Goal: Task Accomplishment & Management: Complete application form

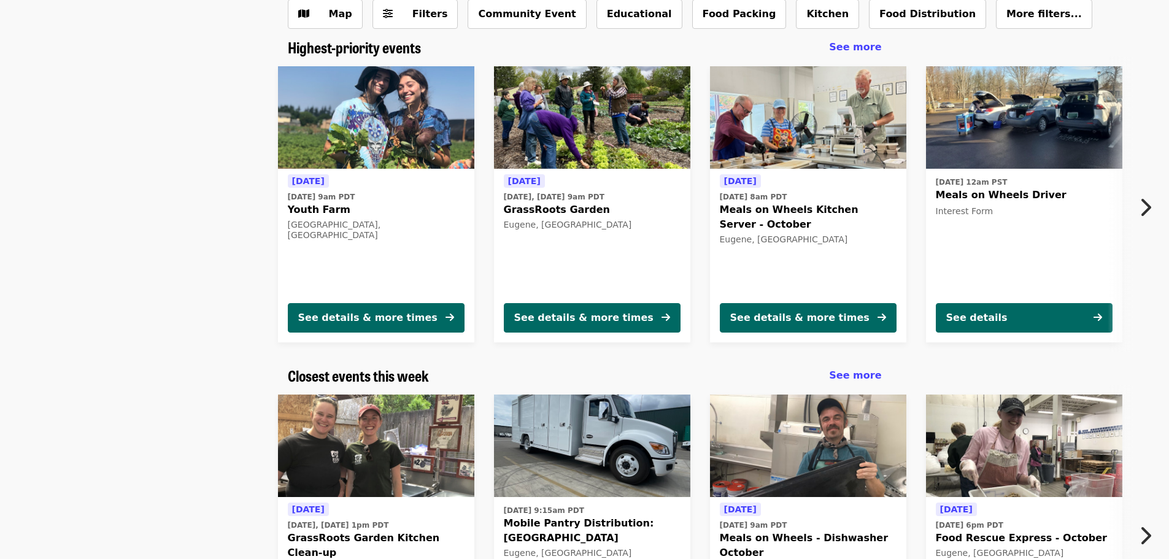
scroll to position [245, 0]
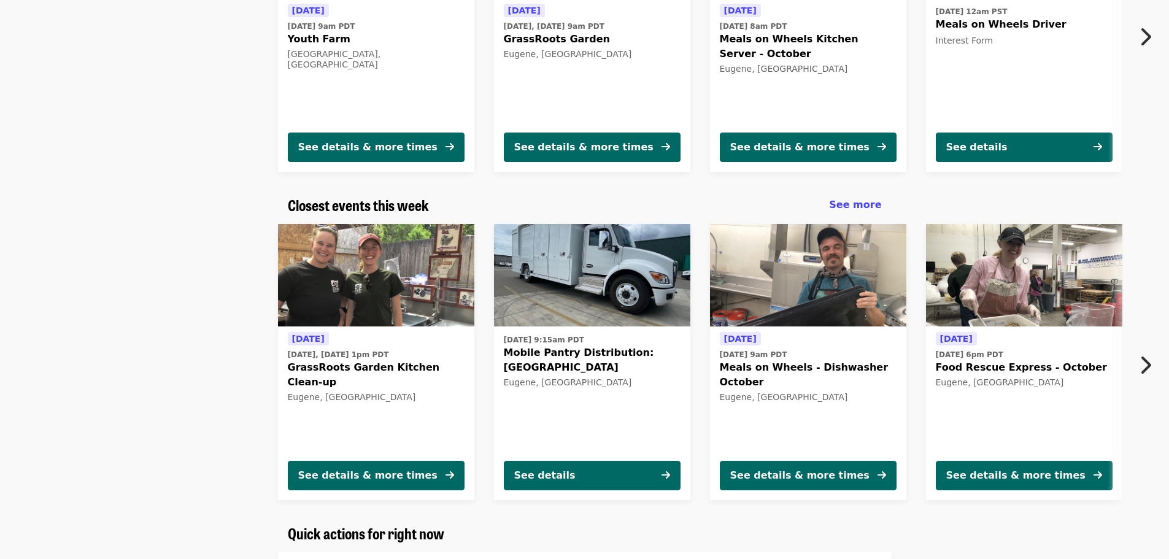
click at [217, 314] on div "[DATE] [DATE], [DATE] 1pm PDT GrassRoots Garden Kitchen Clean-up [GEOGRAPHIC_DA…" at bounding box center [579, 362] width 1091 height 296
click at [209, 307] on div "[DATE] [DATE], [DATE] 1pm PDT GrassRoots Garden Kitchen Clean-up [GEOGRAPHIC_DA…" at bounding box center [579, 362] width 1091 height 296
click at [200, 302] on div "[DATE] [DATE], [DATE] 1pm PDT GrassRoots Garden Kitchen Clean-up [GEOGRAPHIC_DA…" at bounding box center [579, 362] width 1091 height 296
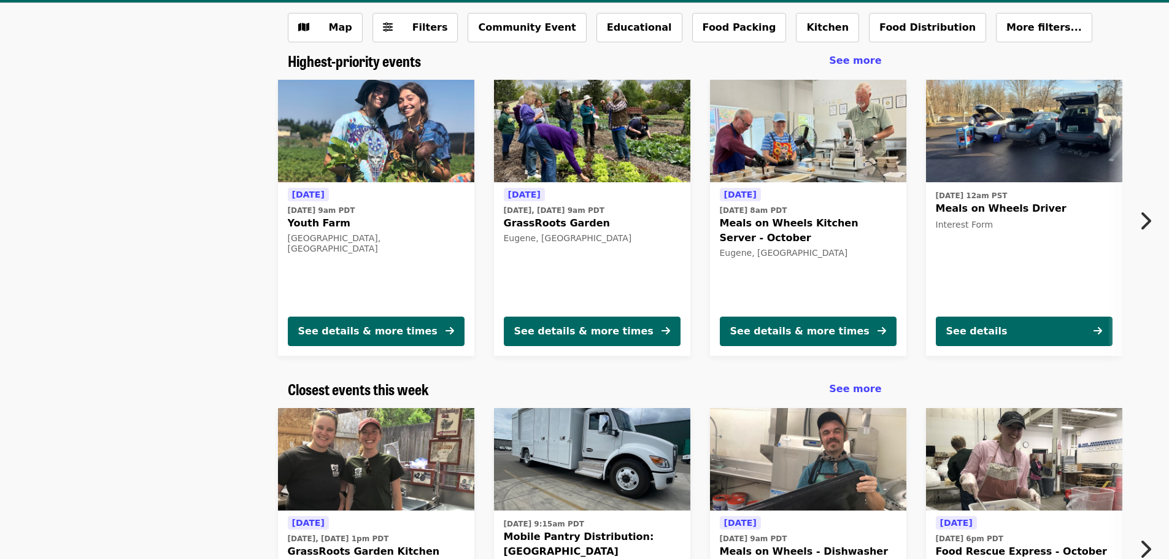
scroll to position [123, 0]
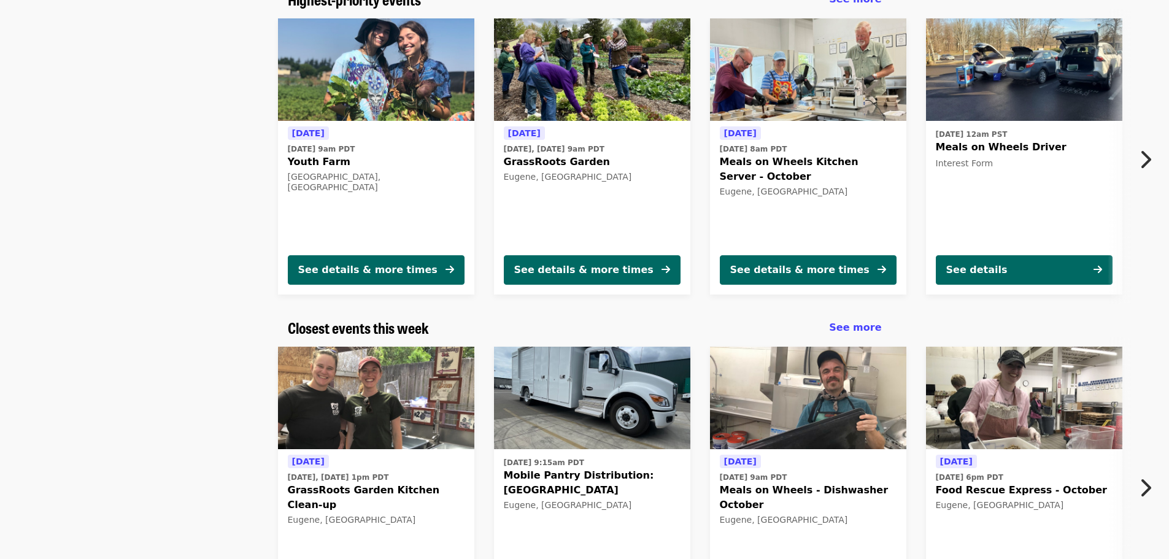
click at [191, 316] on div "Highest-priority events See more [DATE] [DATE] 9am PDT Youth Farm [GEOGRAPHIC_D…" at bounding box center [584, 155] width 1169 height 328
click at [120, 331] on div "Closest events this week See more [DATE] [DATE], [DATE] 1pm PDT GrassRoots Gard…" at bounding box center [584, 475] width 1169 height 313
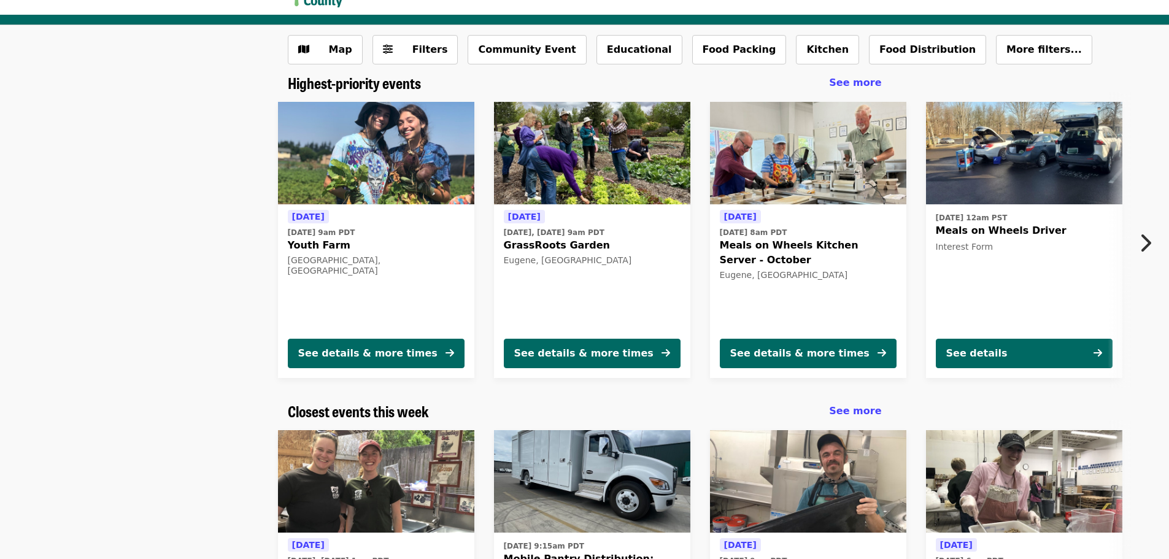
scroll to position [0, 0]
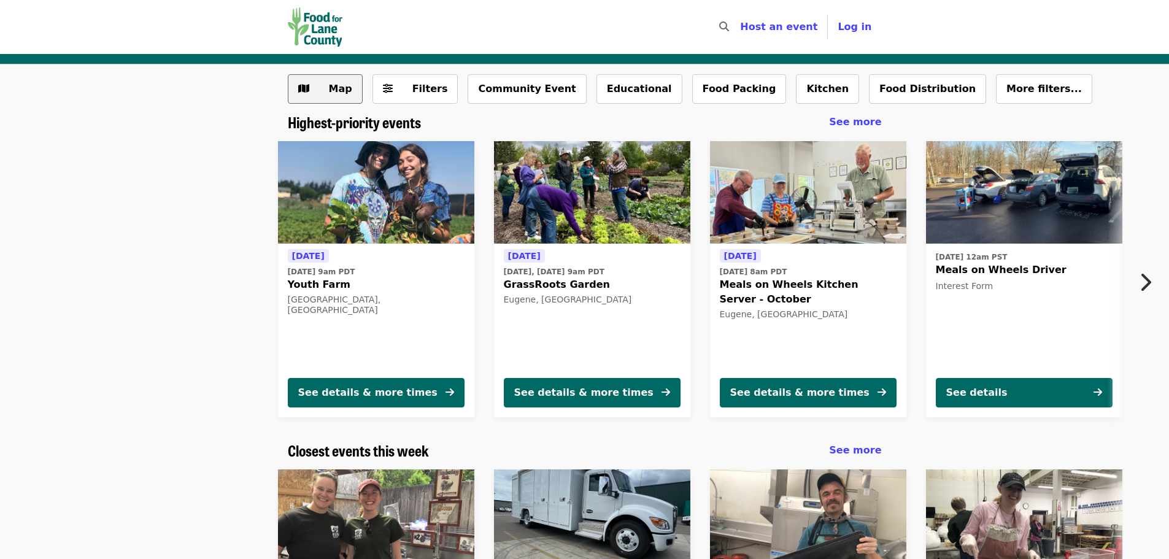
click at [342, 90] on span "Map" at bounding box center [340, 89] width 23 height 12
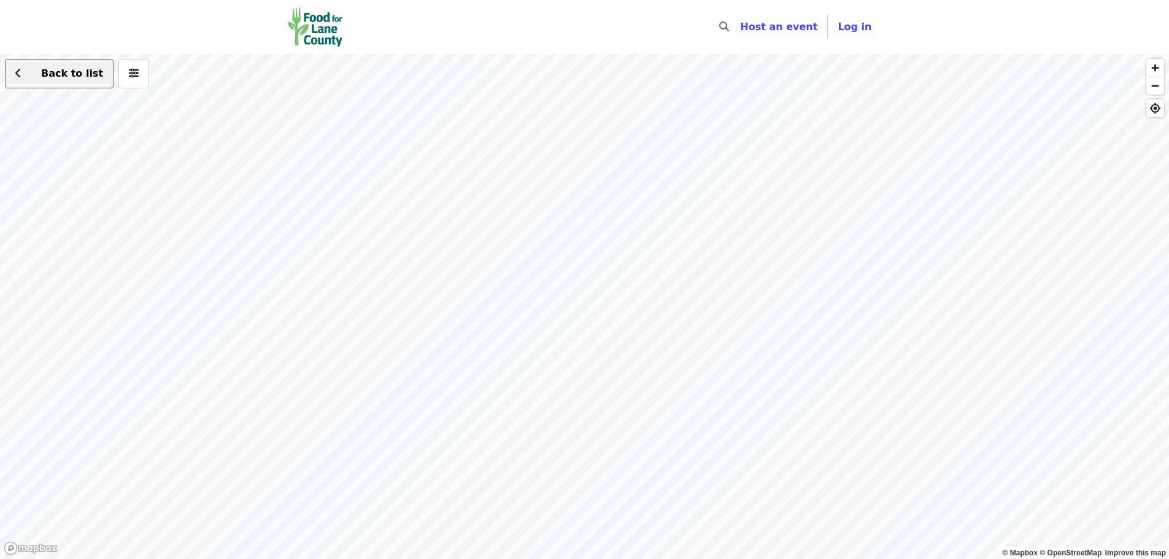
click at [24, 83] on button "Back to list" at bounding box center [59, 73] width 109 height 29
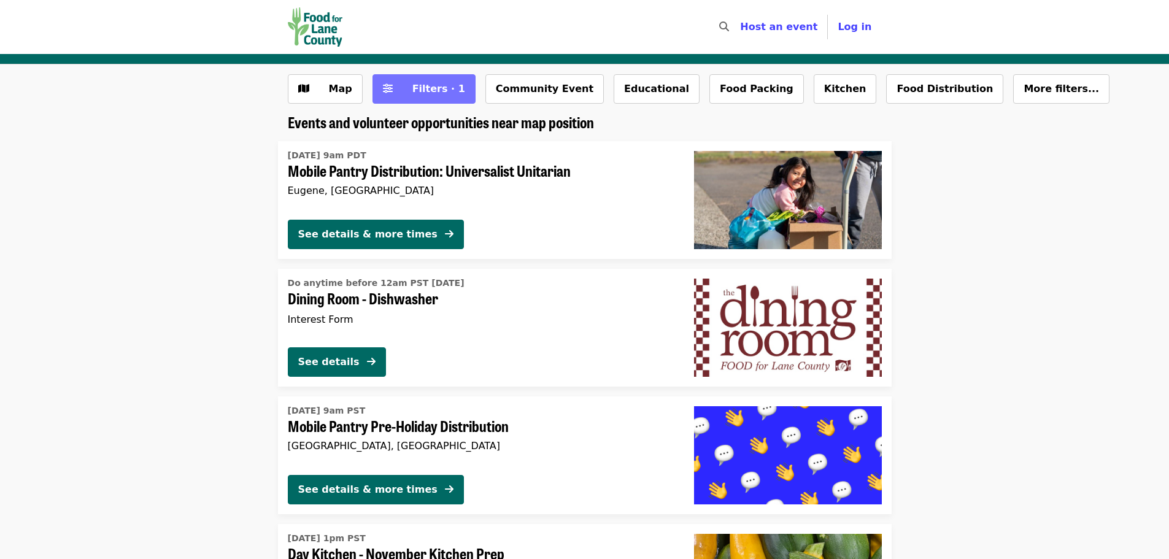
click at [430, 95] on span "Filters · 1" at bounding box center [432, 89] width 65 height 15
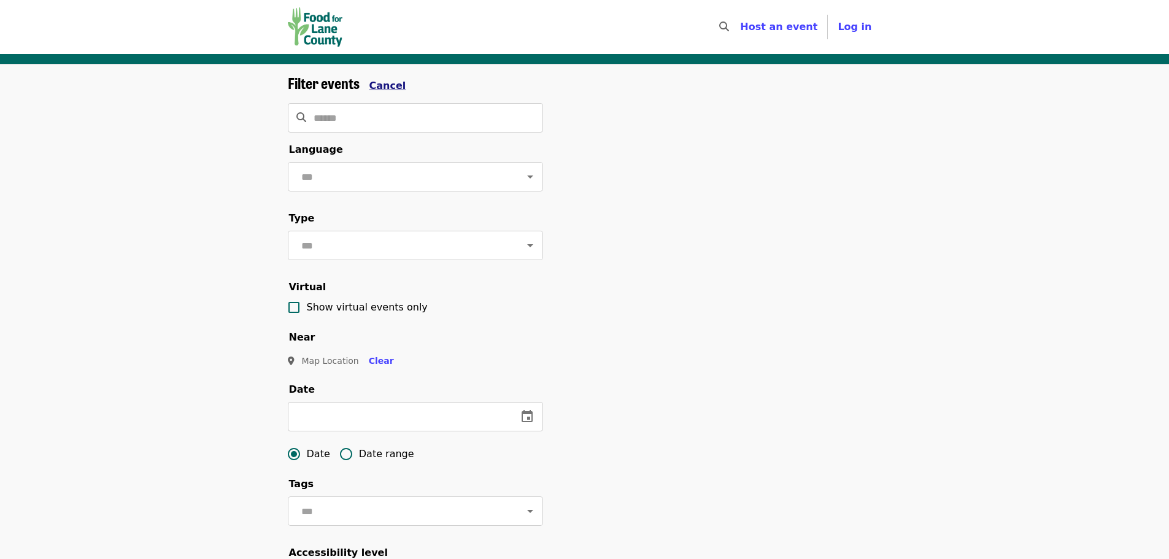
click at [383, 81] on span "Cancel" at bounding box center [387, 86] width 37 height 12
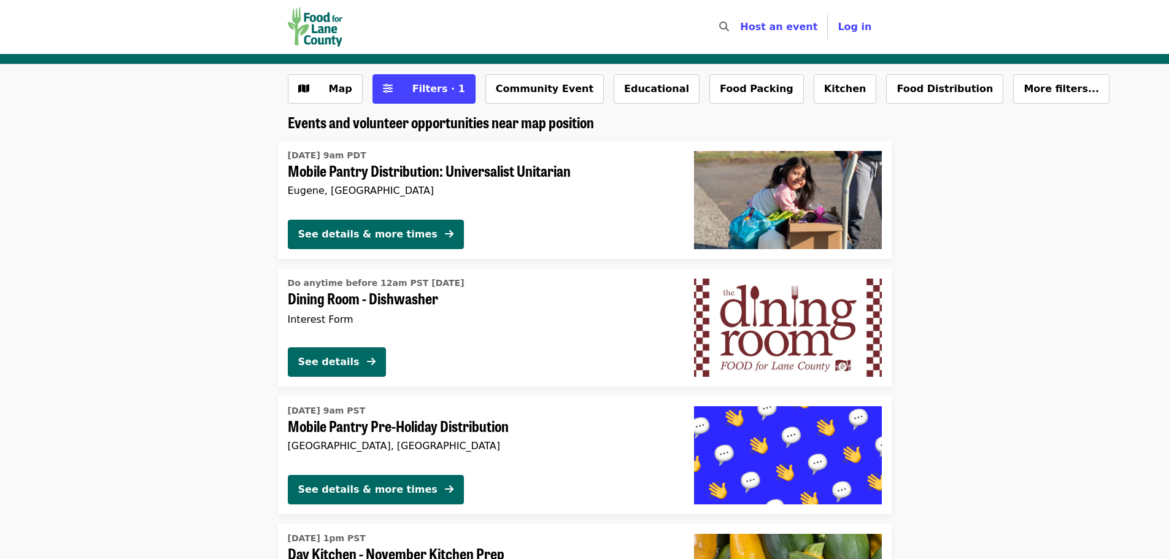
click at [159, 164] on li "[DATE] 9am PDT Mobile Pantry Distribution: Universalist Unitarian Eugene, [GEOG…" at bounding box center [584, 200] width 1169 height 118
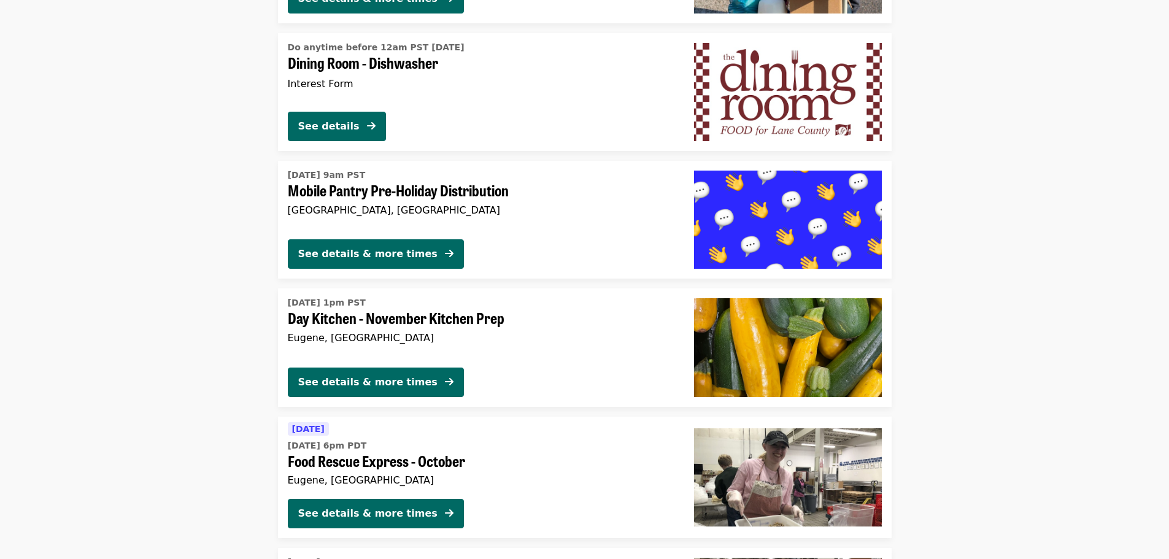
scroll to position [368, 0]
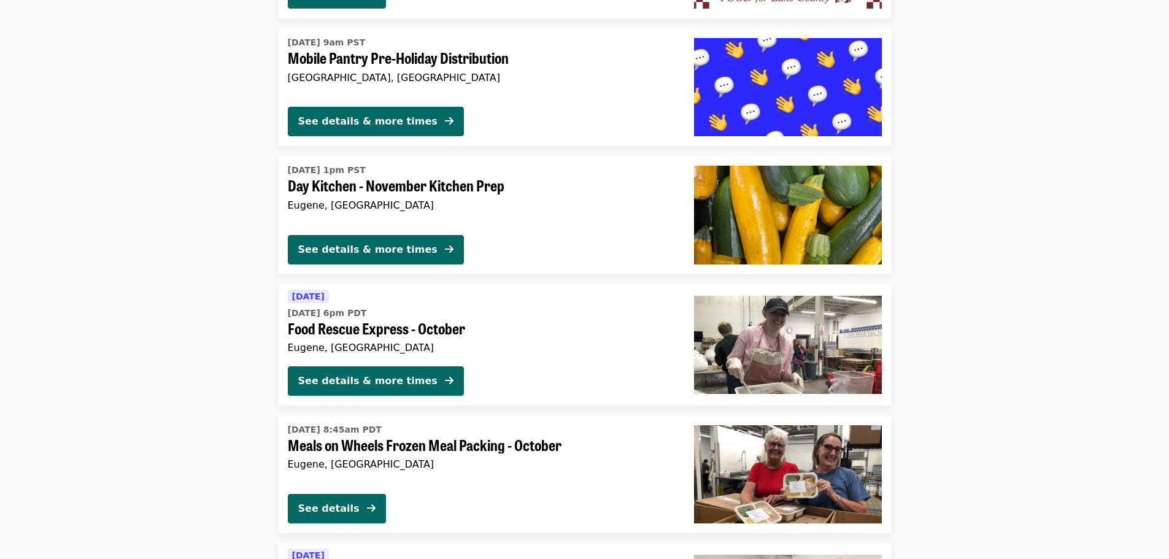
click at [239, 261] on li "[DATE] 1pm PST Day Kitchen - November Kitchen Prep Eugene, [GEOGRAPHIC_DATA] Se…" at bounding box center [584, 215] width 1169 height 118
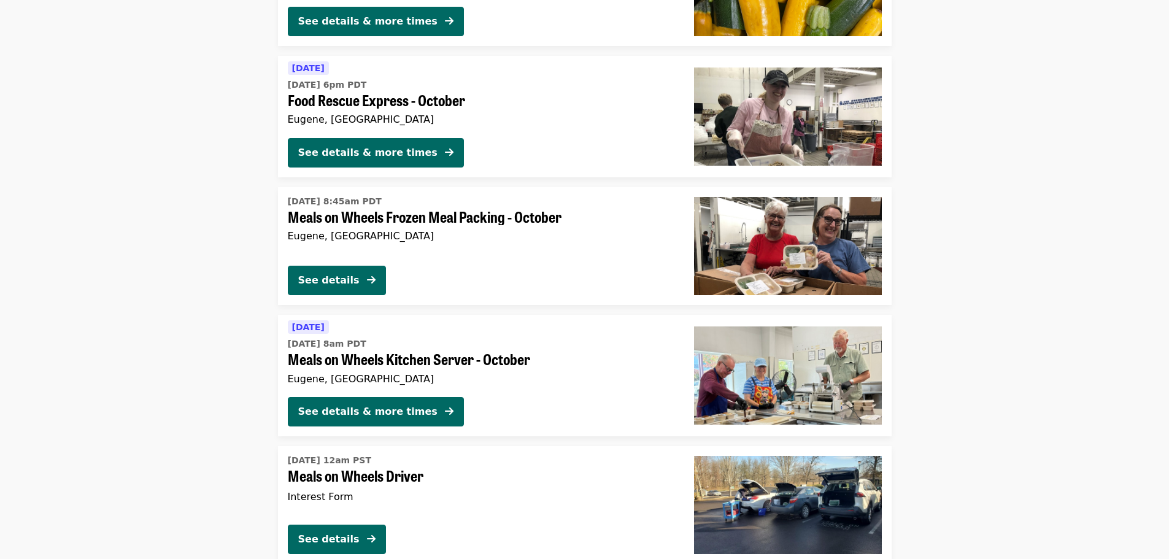
scroll to position [613, 0]
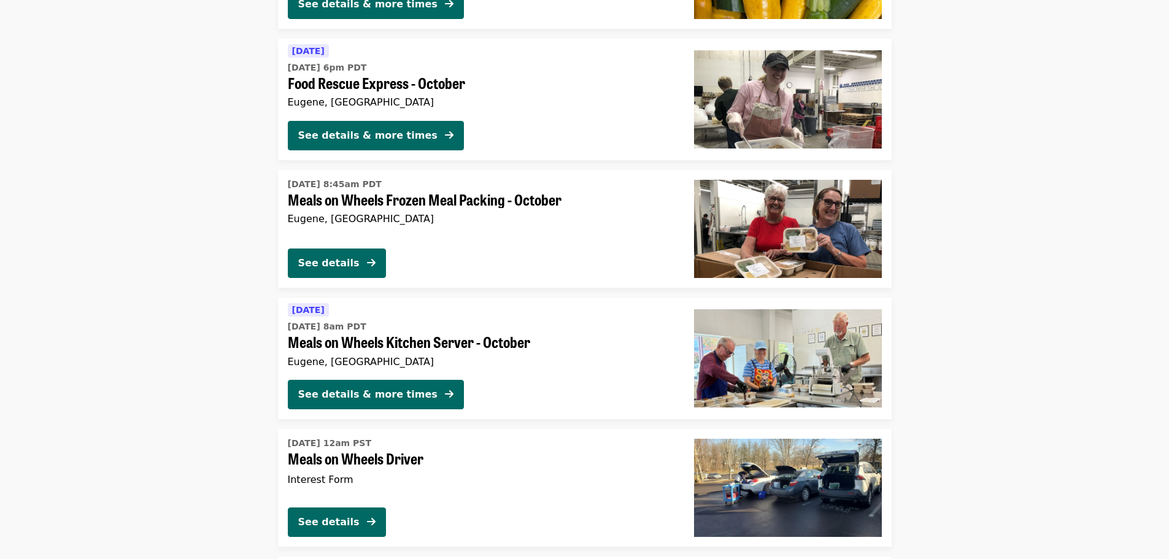
click at [237, 240] on li "[DATE] 8:45am PDT Meals on Wheels Frozen Meal Packing - October Eugene, [GEOGRA…" at bounding box center [584, 229] width 1169 height 118
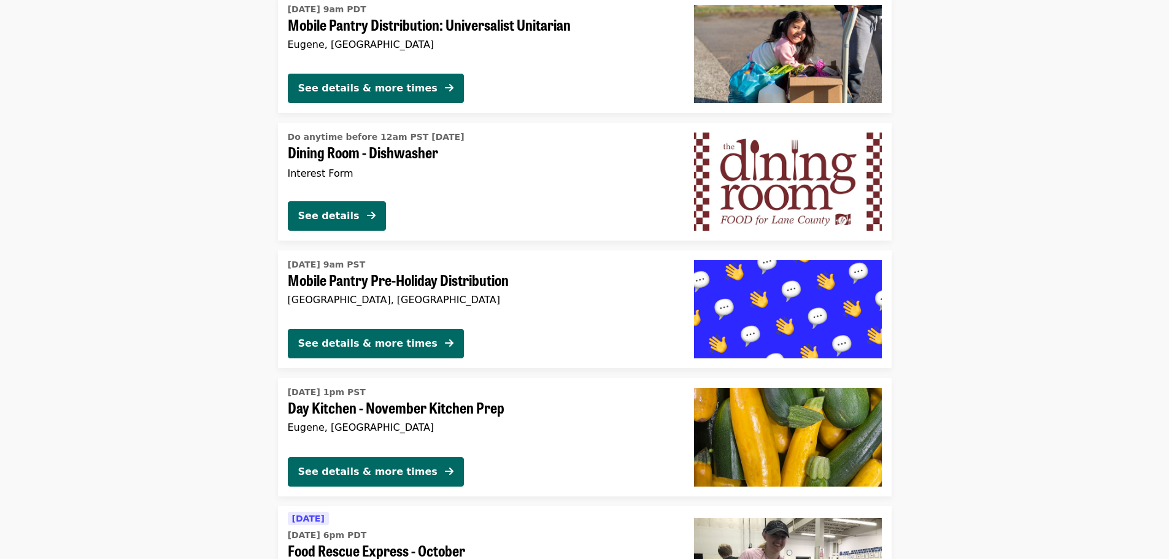
scroll to position [61, 0]
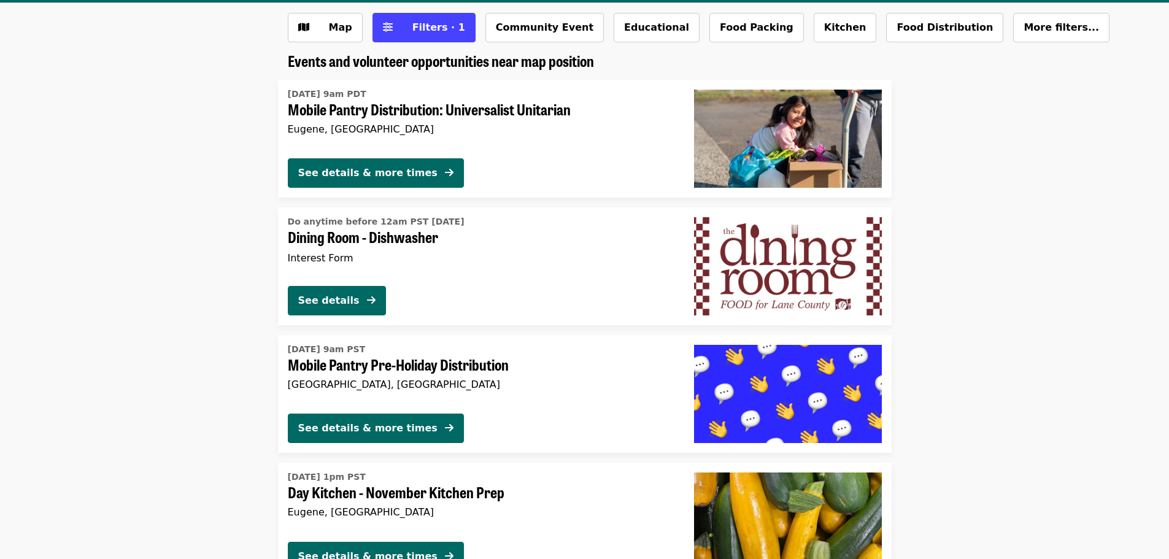
click at [225, 410] on li "[DATE] 9am PST Mobile Pantry Pre-Holiday Distribution [GEOGRAPHIC_DATA], [GEOGR…" at bounding box center [584, 394] width 1169 height 118
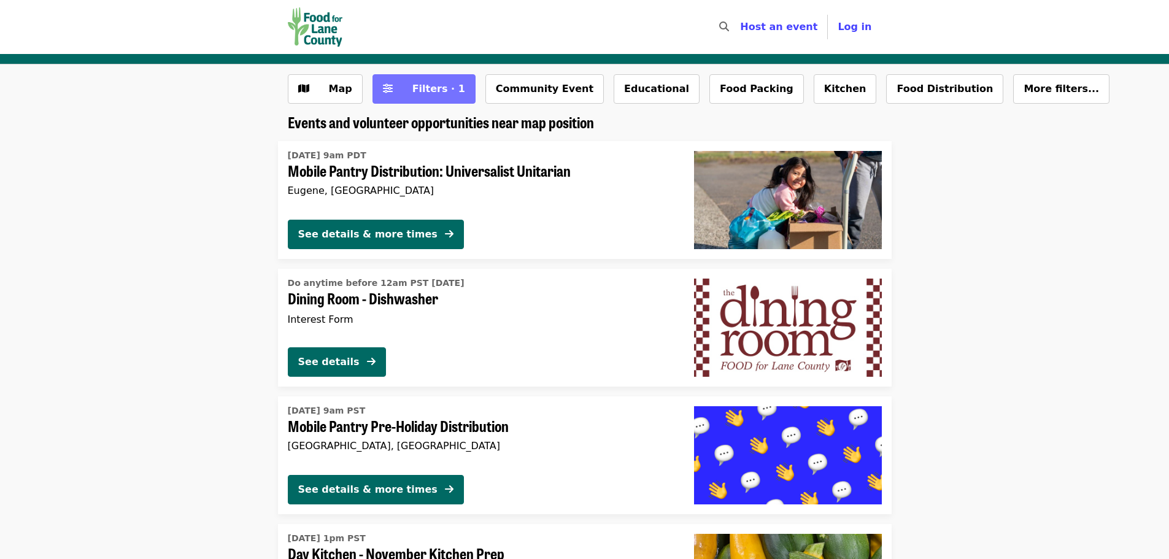
click at [434, 95] on span "Filters · 1" at bounding box center [432, 89] width 65 height 15
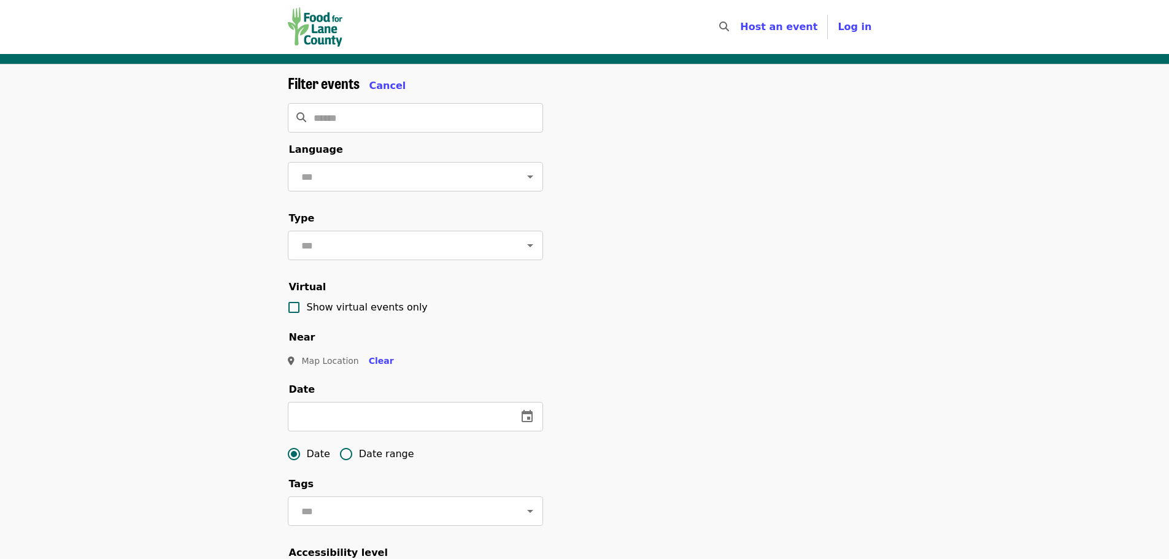
click at [318, 40] on img "Main navigation" at bounding box center [315, 26] width 55 height 39
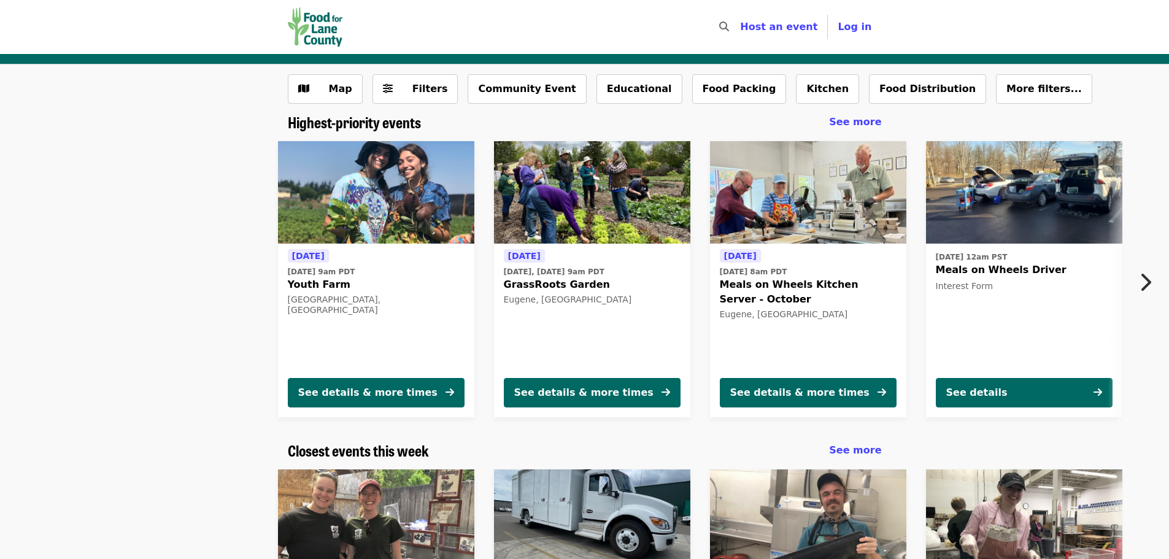
click at [211, 224] on div "[DATE] [DATE] 9am PDT Youth Farm [GEOGRAPHIC_DATA], [GEOGRAPHIC_DATA] See detai…" at bounding box center [579, 279] width 1091 height 296
click at [872, 124] on span "See more" at bounding box center [855, 122] width 52 height 12
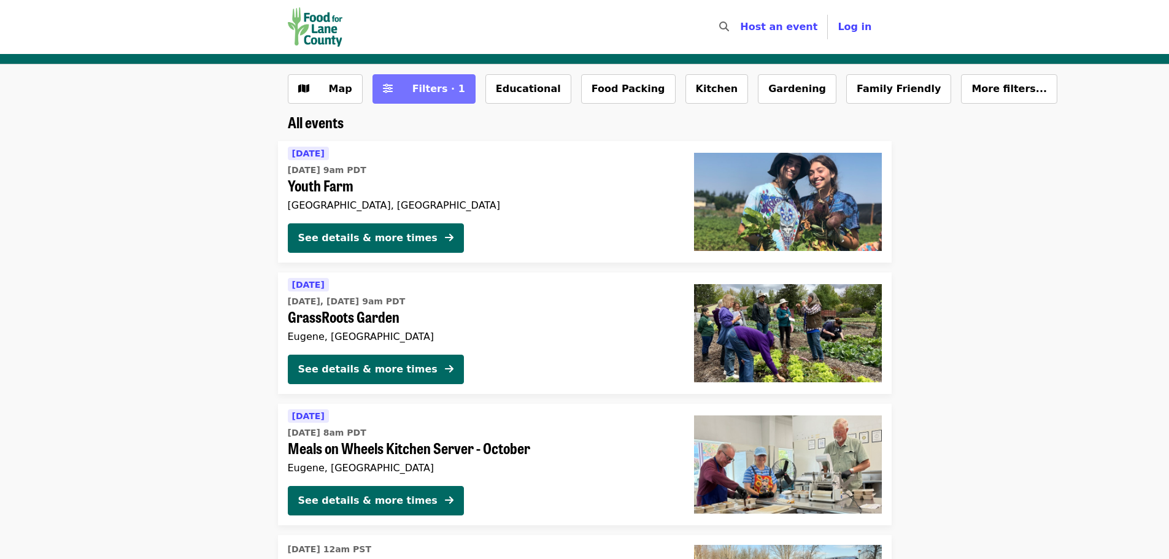
click at [416, 90] on span "Filters · 1" at bounding box center [438, 89] width 53 height 12
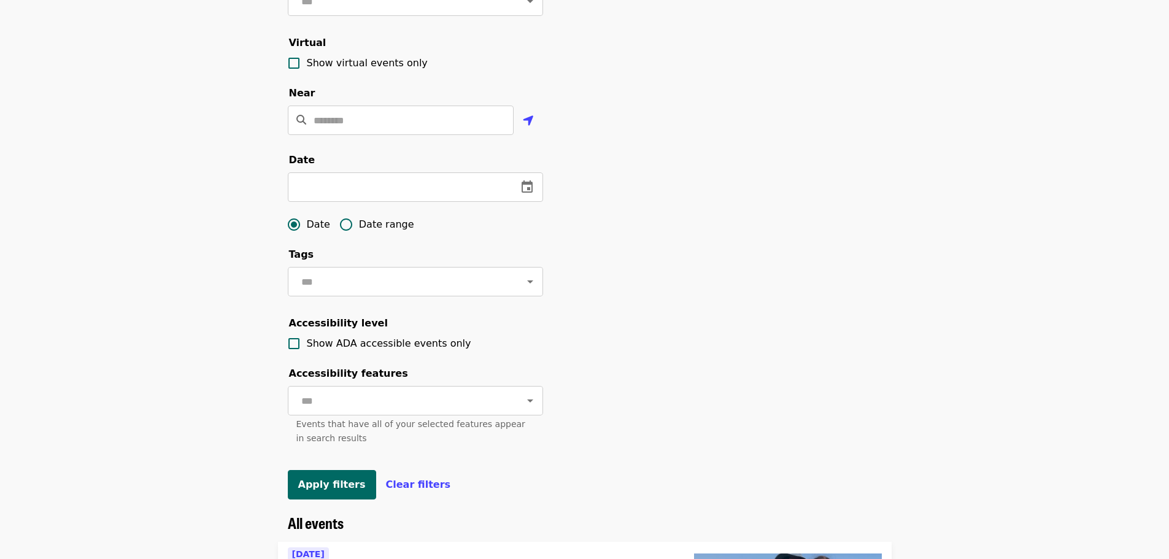
scroll to position [245, 0]
click at [526, 191] on icon "change date" at bounding box center [526, 185] width 11 height 12
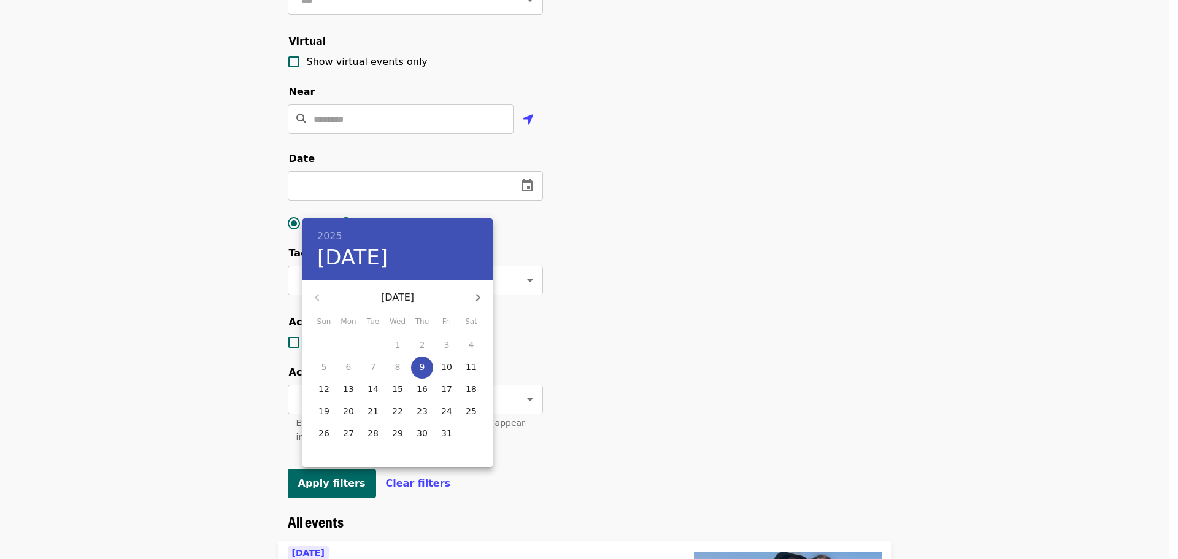
click at [390, 388] on span "15" at bounding box center [397, 389] width 22 height 12
type input "**********"
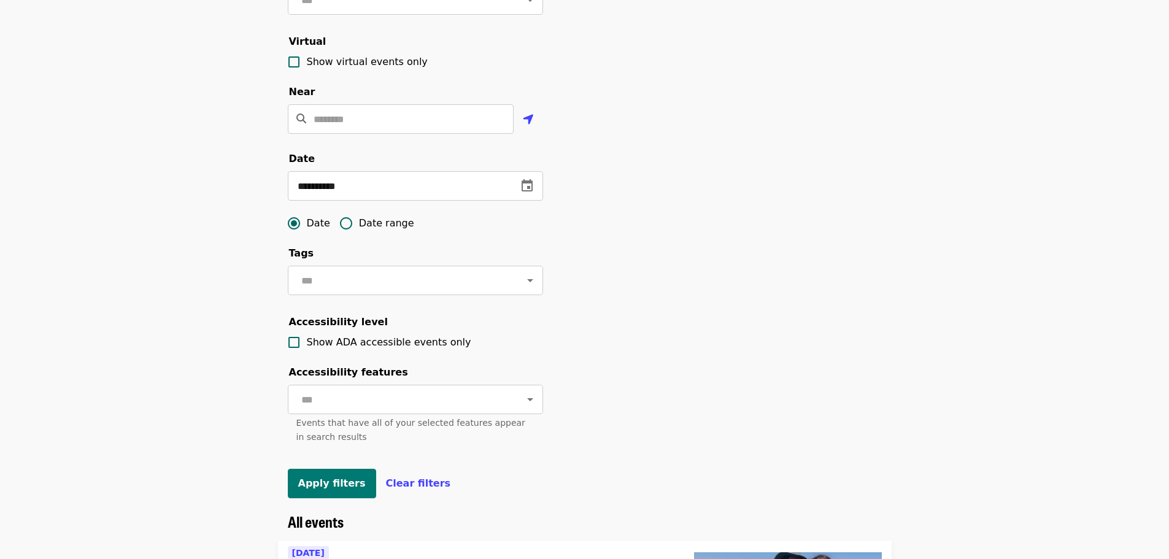
click at [335, 498] on button "Apply filters" at bounding box center [332, 483] width 88 height 29
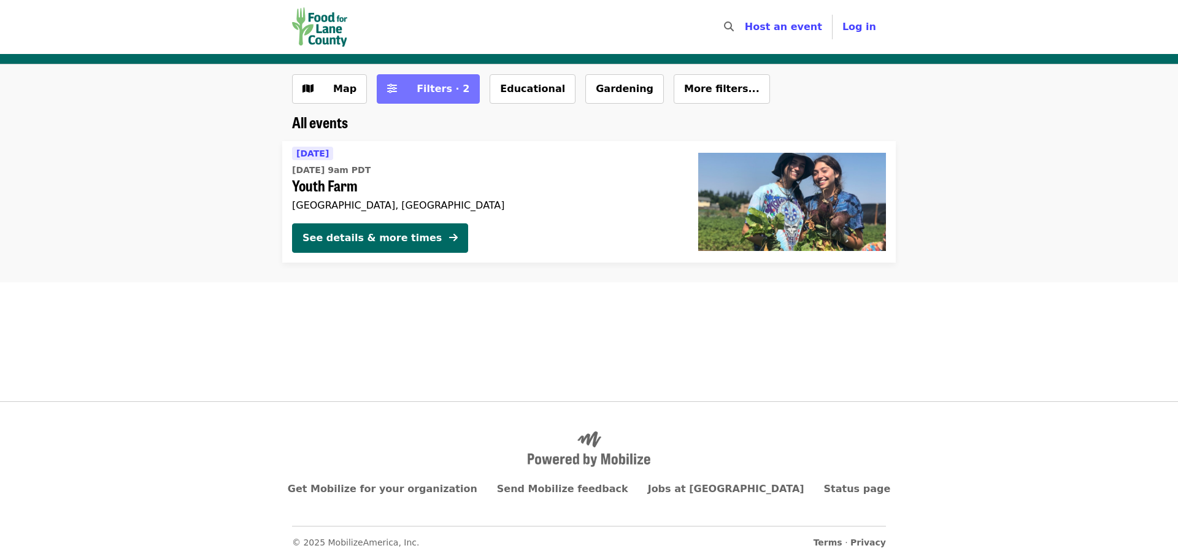
click at [417, 94] on span "Filters · 2" at bounding box center [443, 89] width 53 height 12
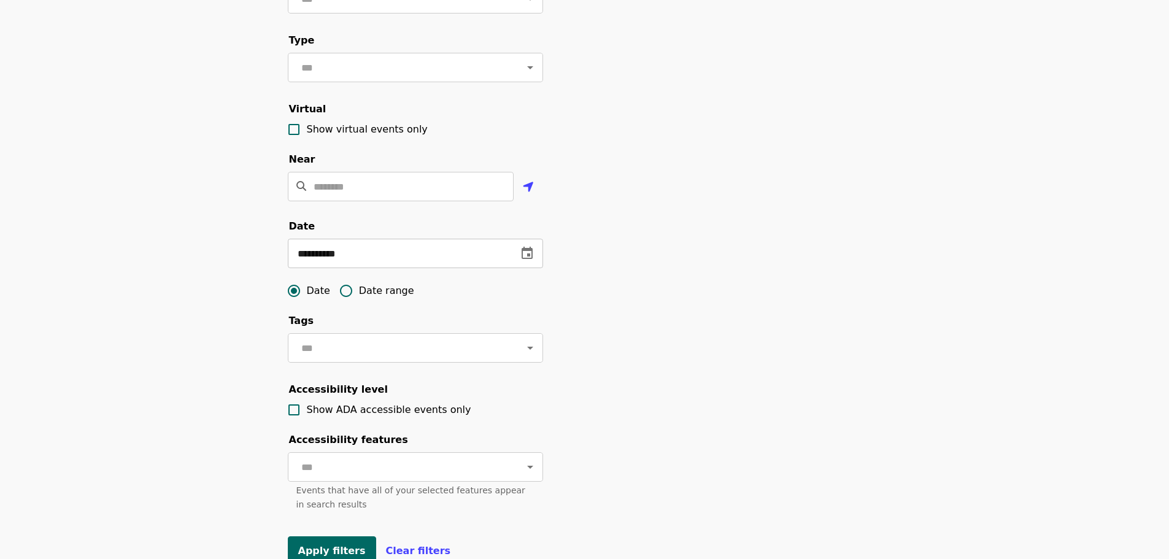
scroll to position [184, 0]
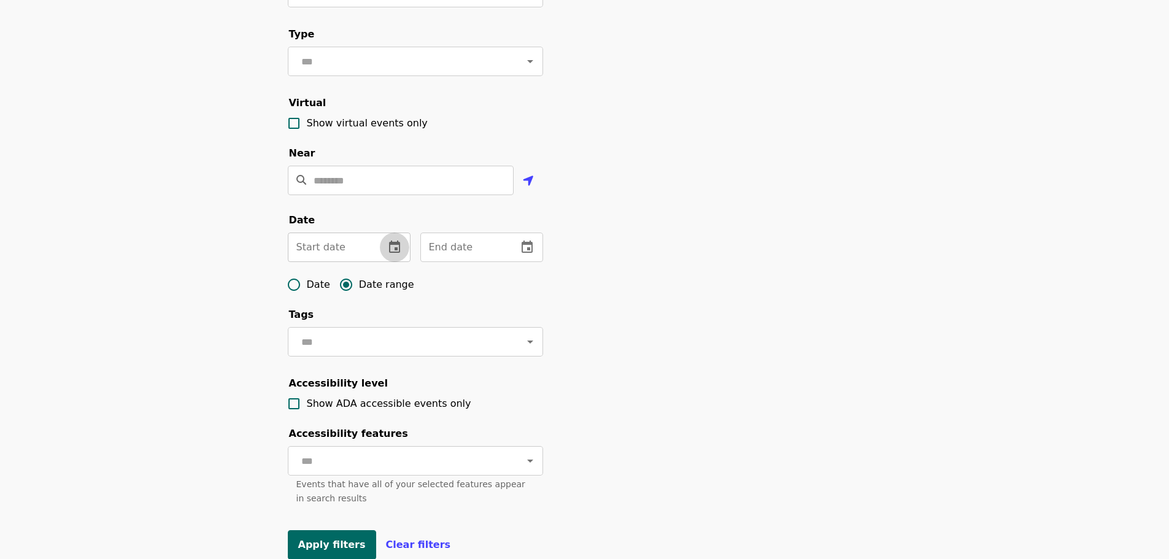
click at [388, 255] on icon "change date" at bounding box center [394, 247] width 15 height 15
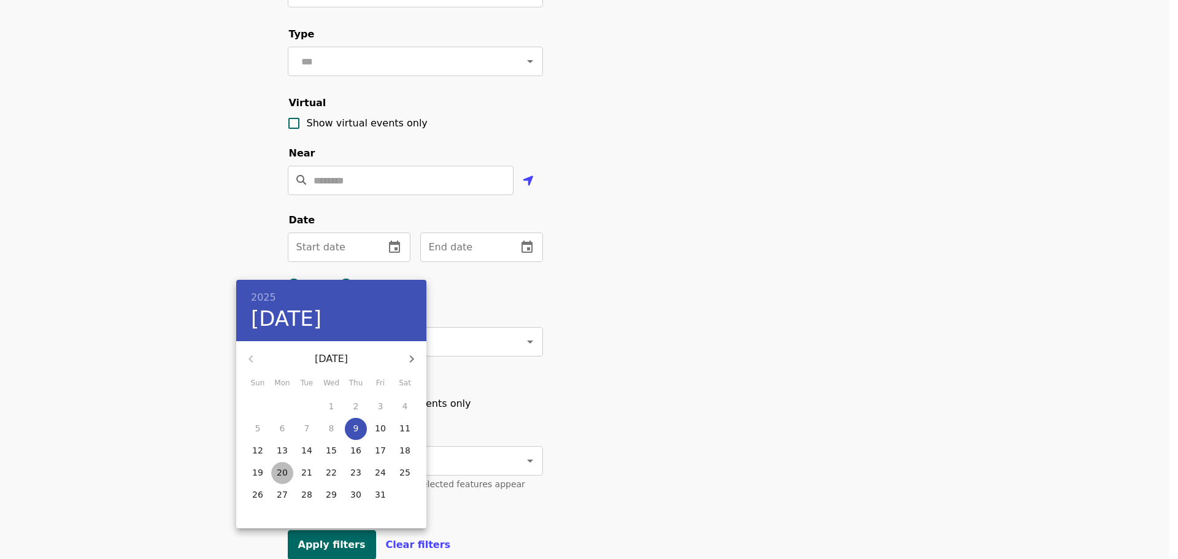
click at [283, 468] on p "20" at bounding box center [282, 472] width 11 height 12
type input "**********"
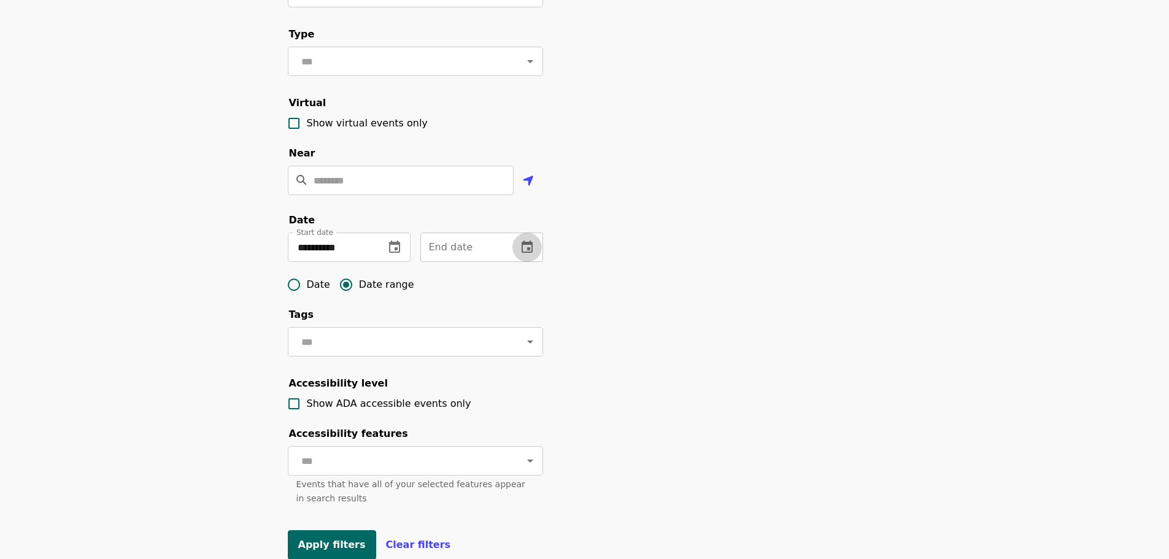
click at [531, 262] on button "change date" at bounding box center [526, 247] width 29 height 29
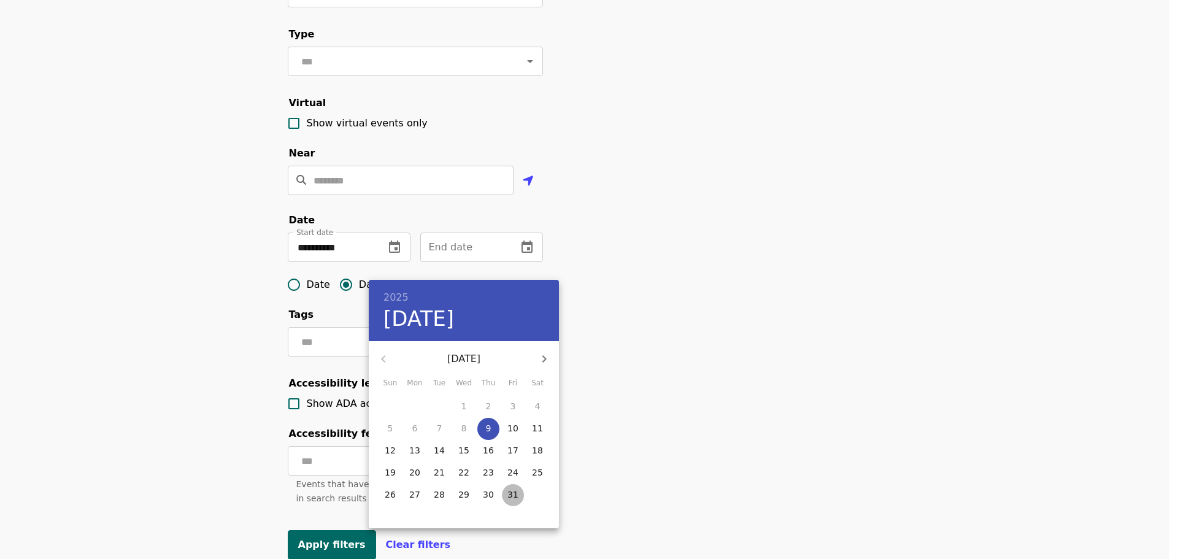
click at [514, 496] on p "31" at bounding box center [512, 494] width 11 height 12
type input "**********"
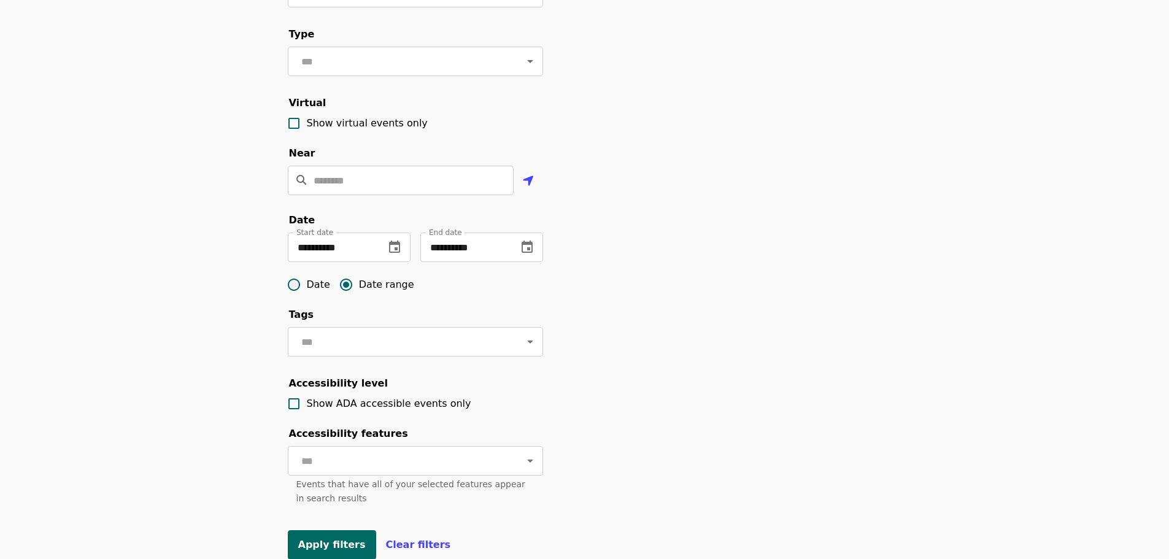
click at [623, 404] on div "**********" at bounding box center [584, 232] width 613 height 684
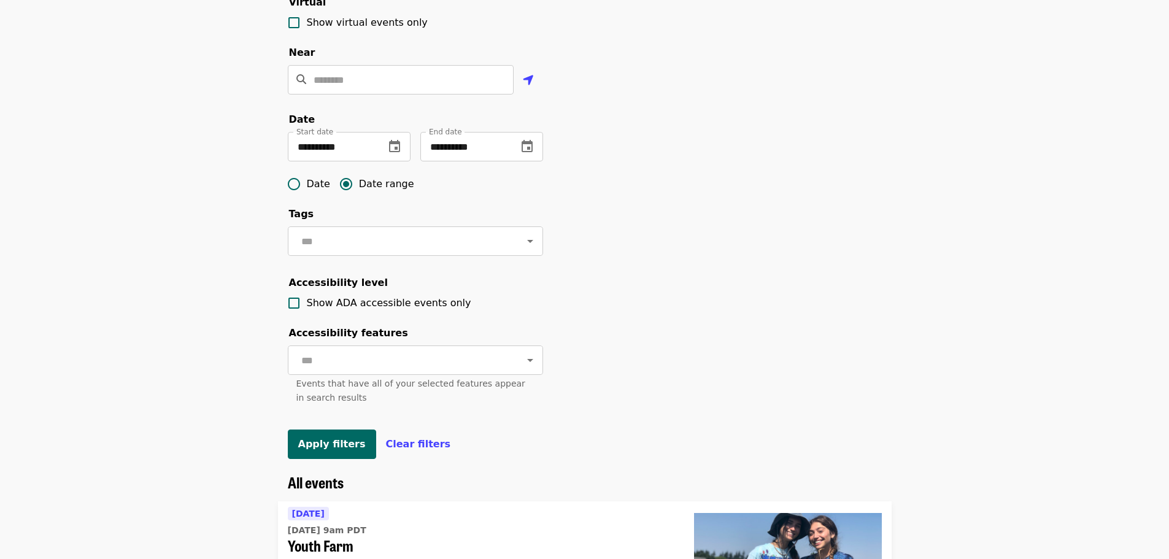
scroll to position [307, 0]
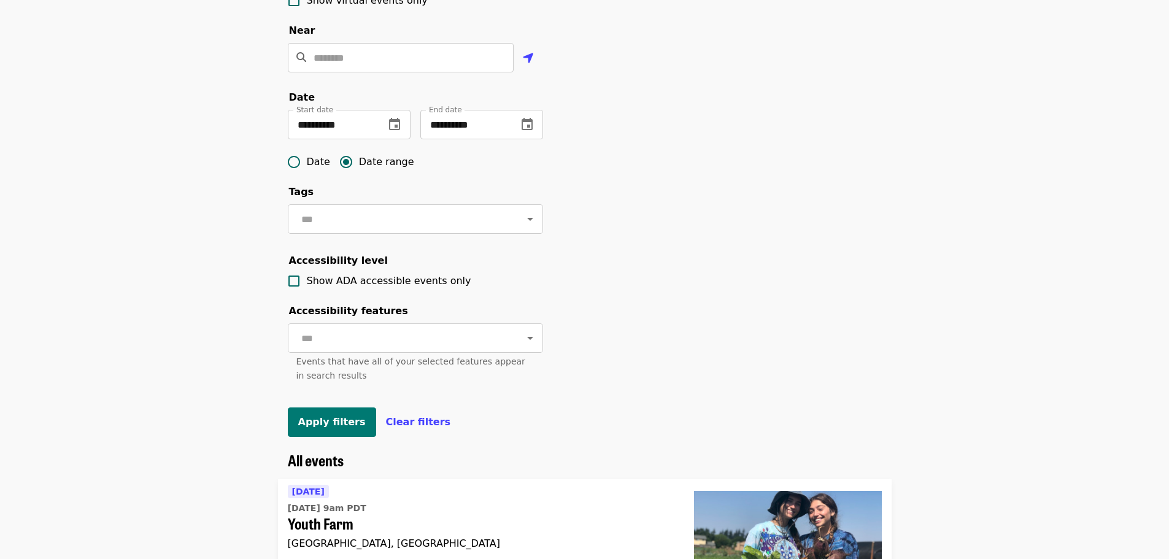
click at [322, 428] on span "Apply filters" at bounding box center [331, 422] width 67 height 12
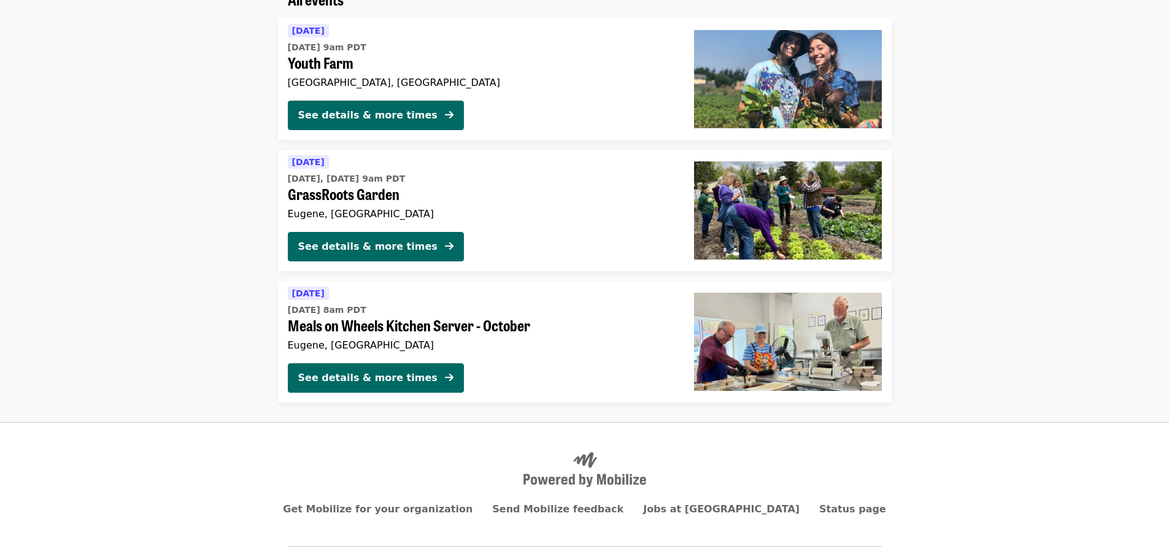
scroll to position [61, 0]
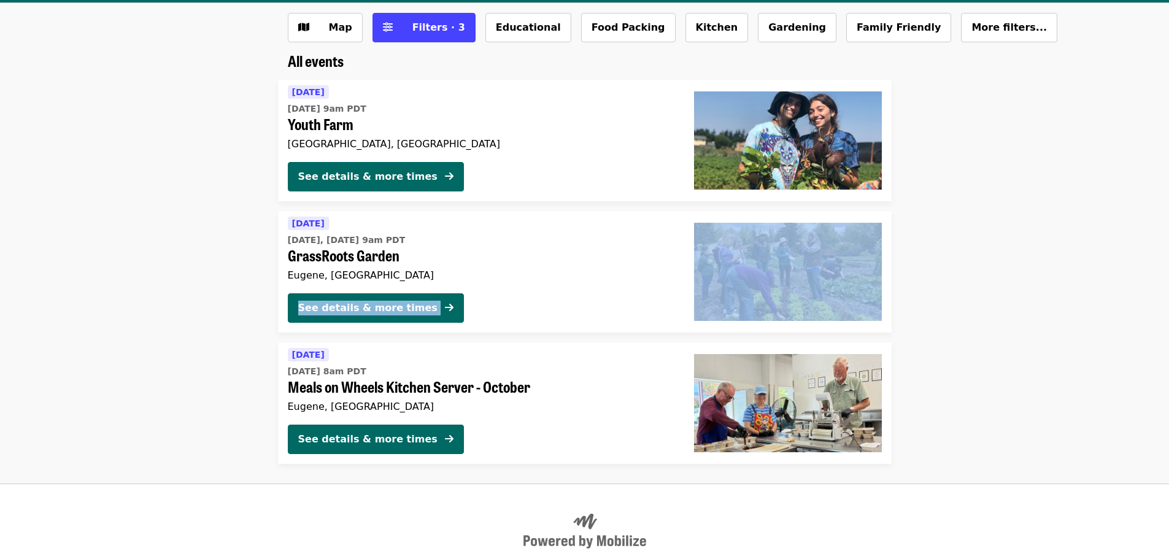
click at [260, 322] on ul "[DATE] [DATE] 9am PDT Youth Farm [GEOGRAPHIC_DATA], [GEOGRAPHIC_DATA] See detai…" at bounding box center [584, 272] width 1169 height 384
click at [207, 295] on li "[DATE] [DATE], [DATE] 9am PDT GrassRoots Garden Eugene, [GEOGRAPHIC_DATA] See d…" at bounding box center [584, 271] width 1169 height 121
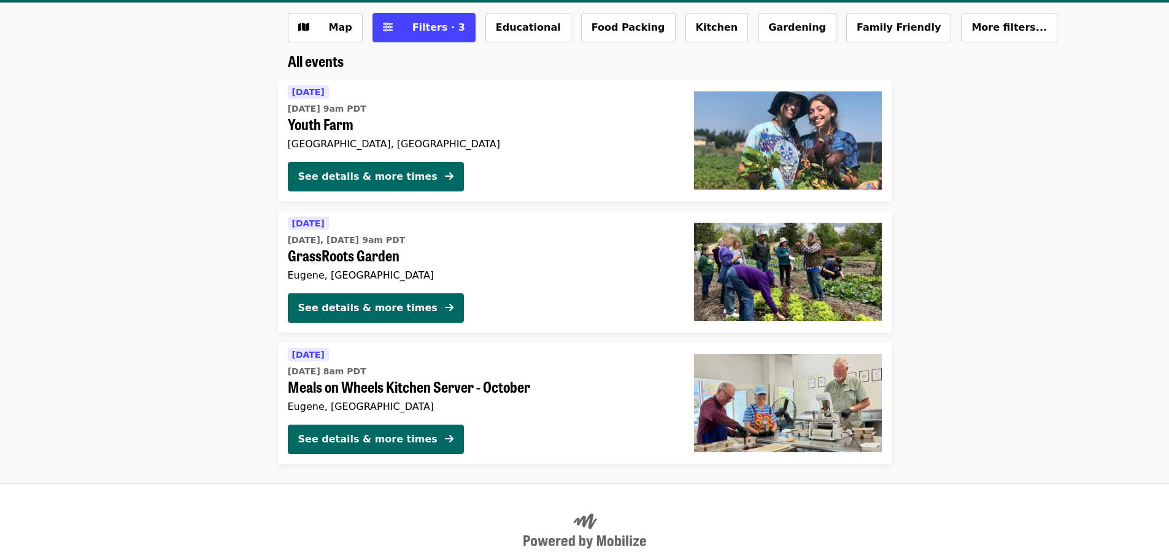
click at [253, 423] on li "[DATE] [DATE] 8am PDT Meals on Wheels Kitchen Server - October Eugene, [GEOGRAP…" at bounding box center [584, 402] width 1169 height 121
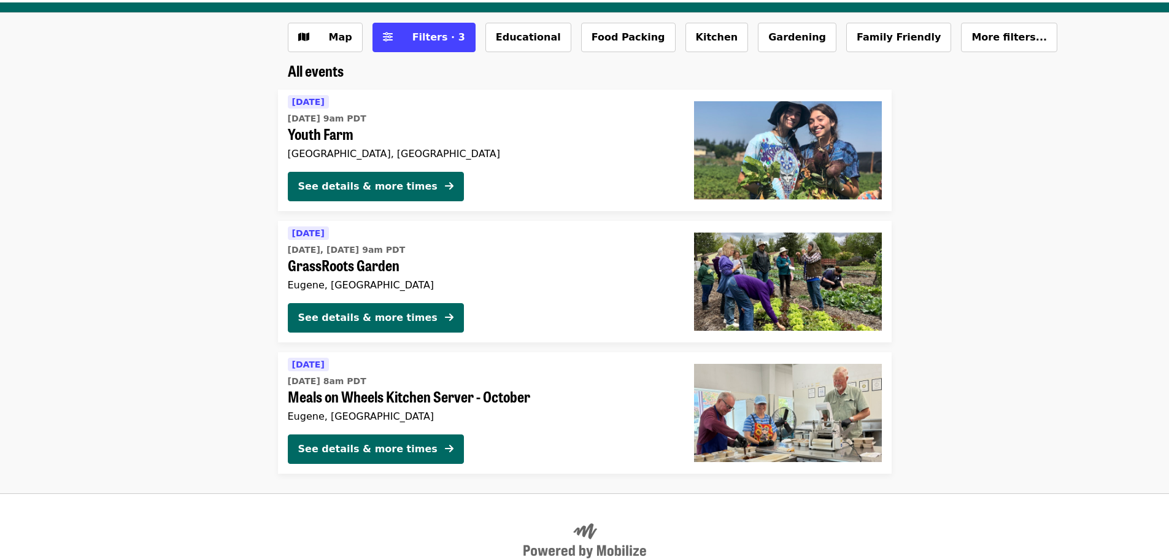
scroll to position [123, 0]
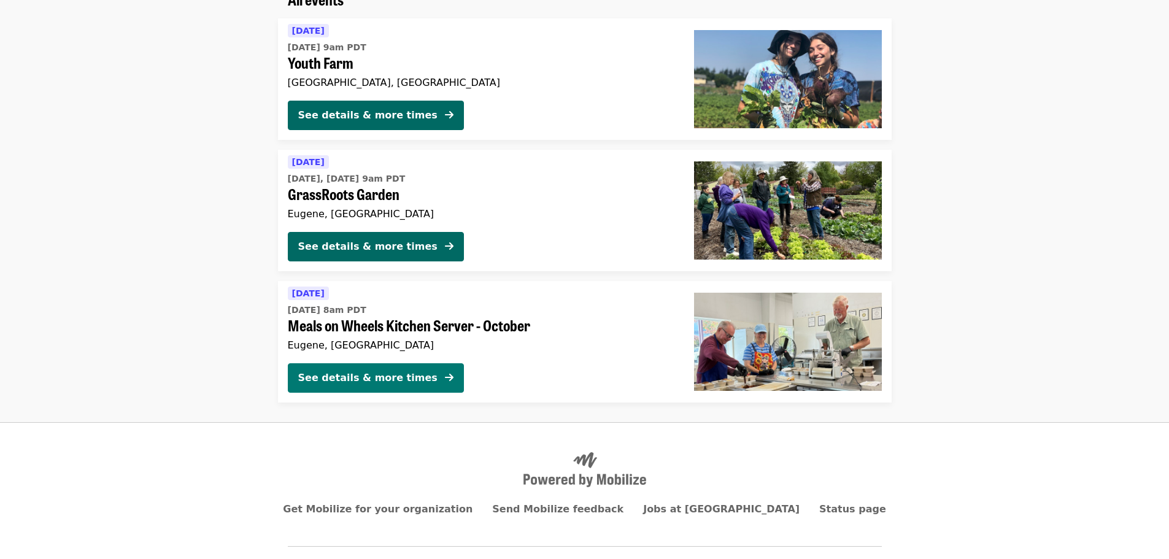
click at [373, 387] on button "See details & more times" at bounding box center [376, 377] width 176 height 29
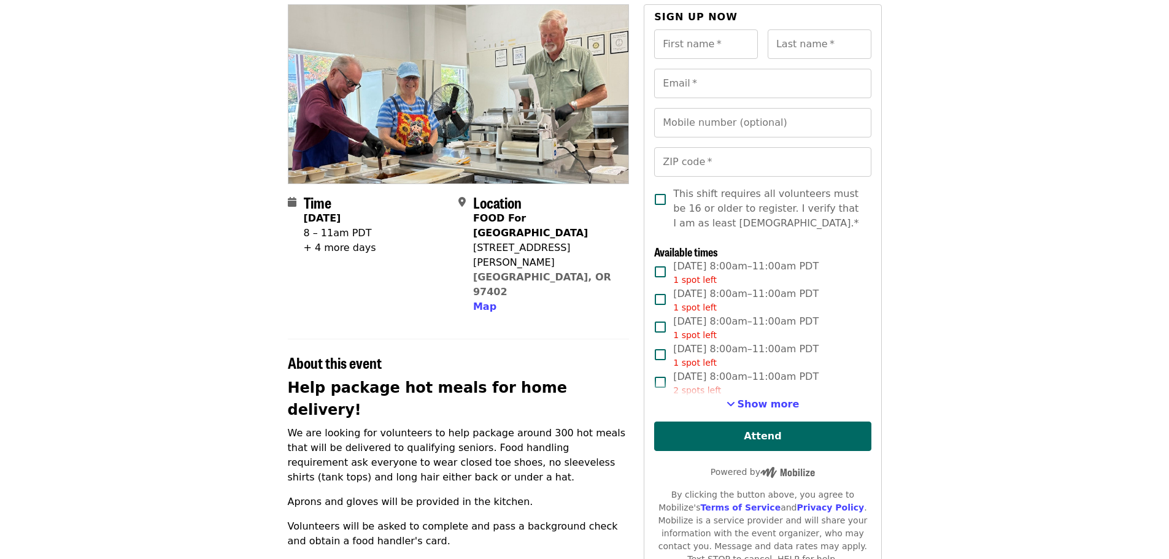
scroll to position [61, 0]
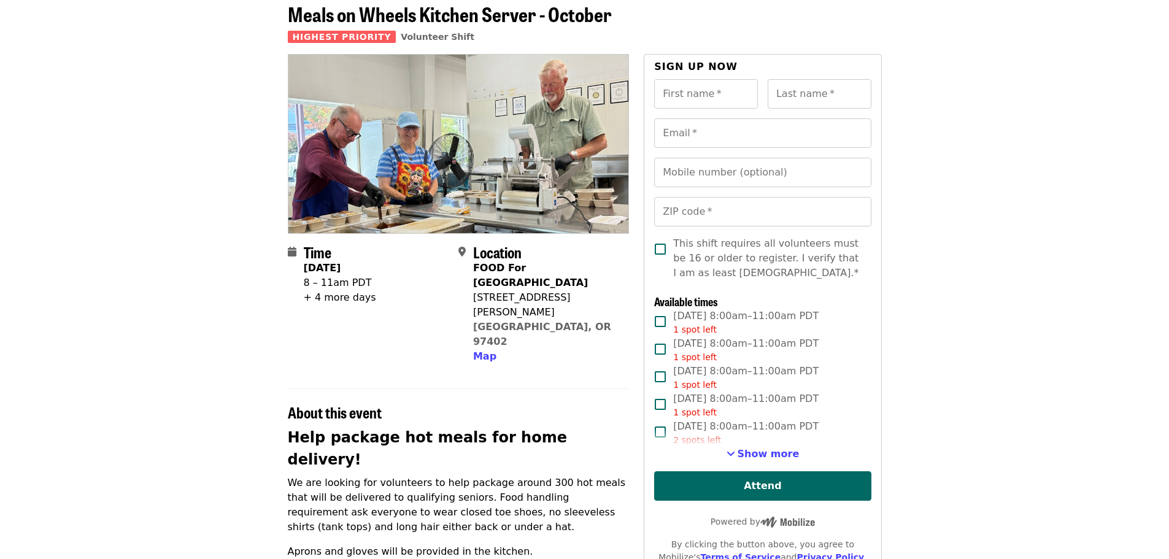
drag, startPoint x: 221, startPoint y: 361, endPoint x: 223, endPoint y: 347, distance: 13.7
click at [223, 355] on article "Meals on Wheels Kitchen Server - October Highest Priority Volunteer Shift Time …" at bounding box center [584, 523] width 1169 height 1061
click at [244, 357] on article "Meals on Wheels Kitchen Server - October Highest Priority Volunteer Shift Time …" at bounding box center [584, 523] width 1169 height 1061
